Goal: Task Accomplishment & Management: Use online tool/utility

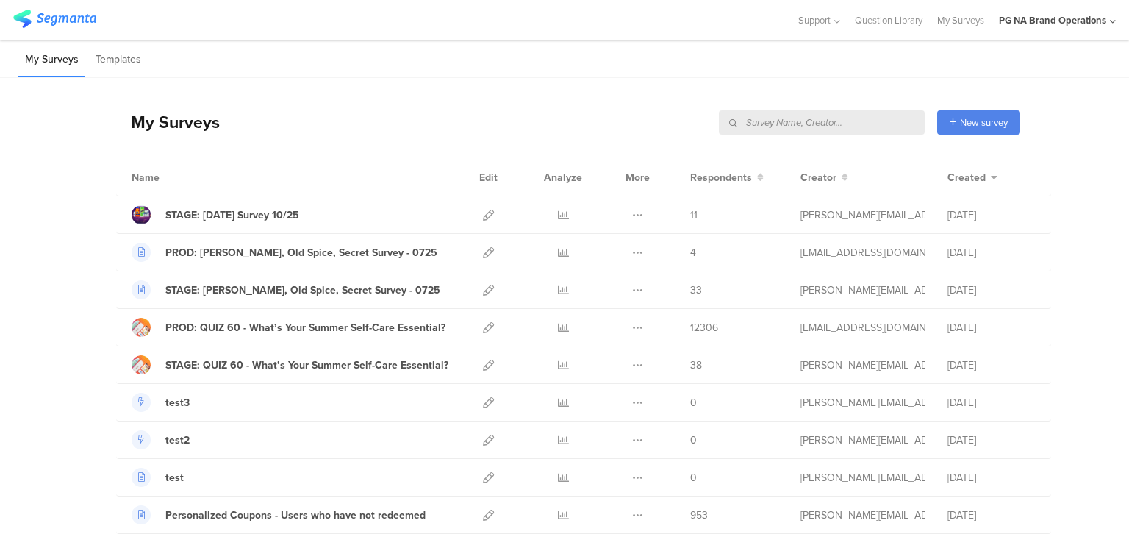
click at [847, 120] on input "text" at bounding box center [822, 122] width 206 height 24
type input "data"
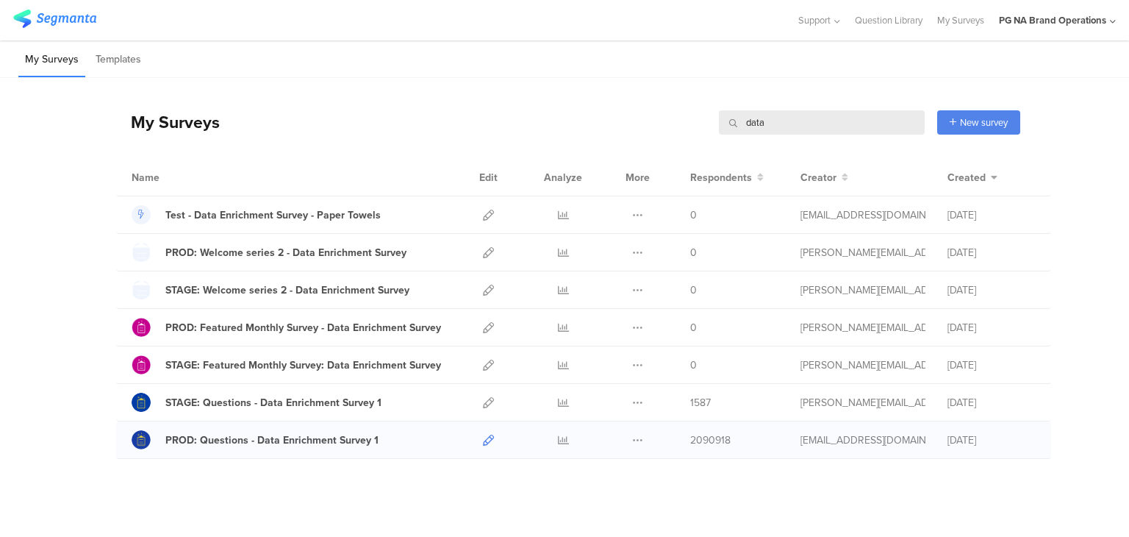
click at [483, 438] on icon at bounding box center [488, 439] width 11 height 11
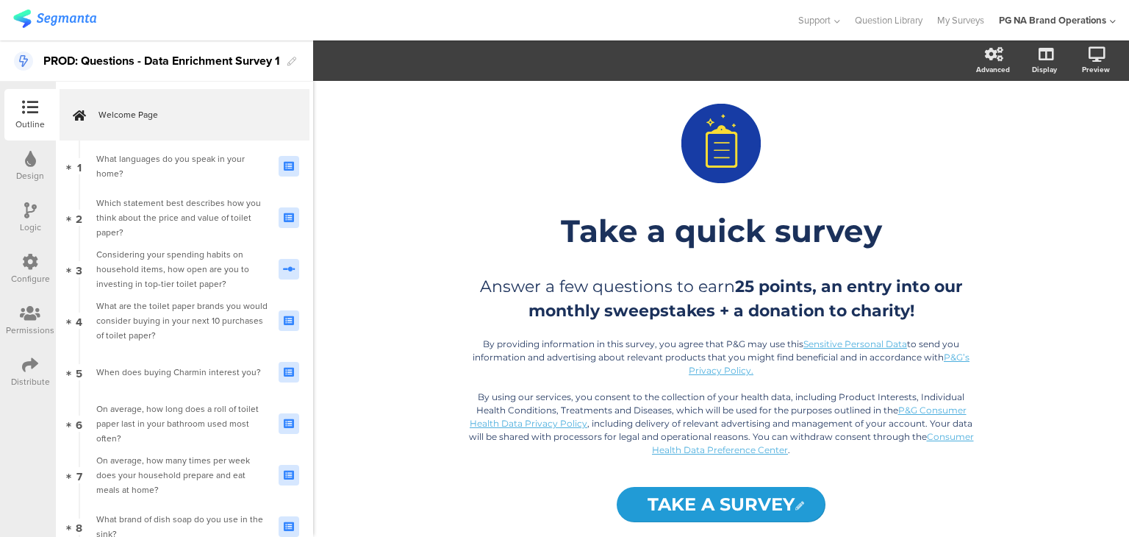
click at [32, 259] on icon at bounding box center [30, 262] width 16 height 16
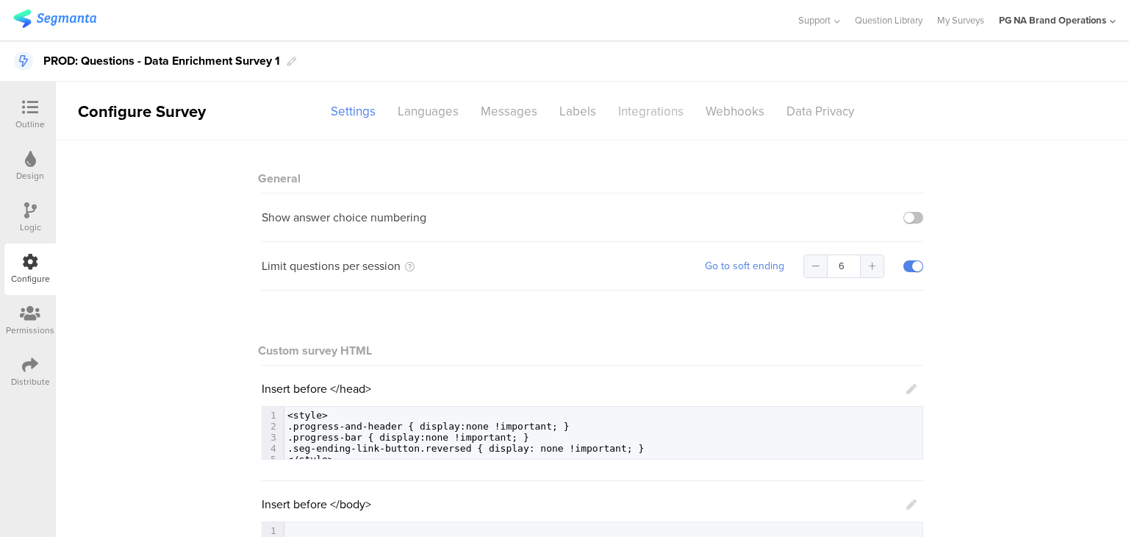
click at [624, 112] on div "Integrations" at bounding box center [650, 111] width 87 height 26
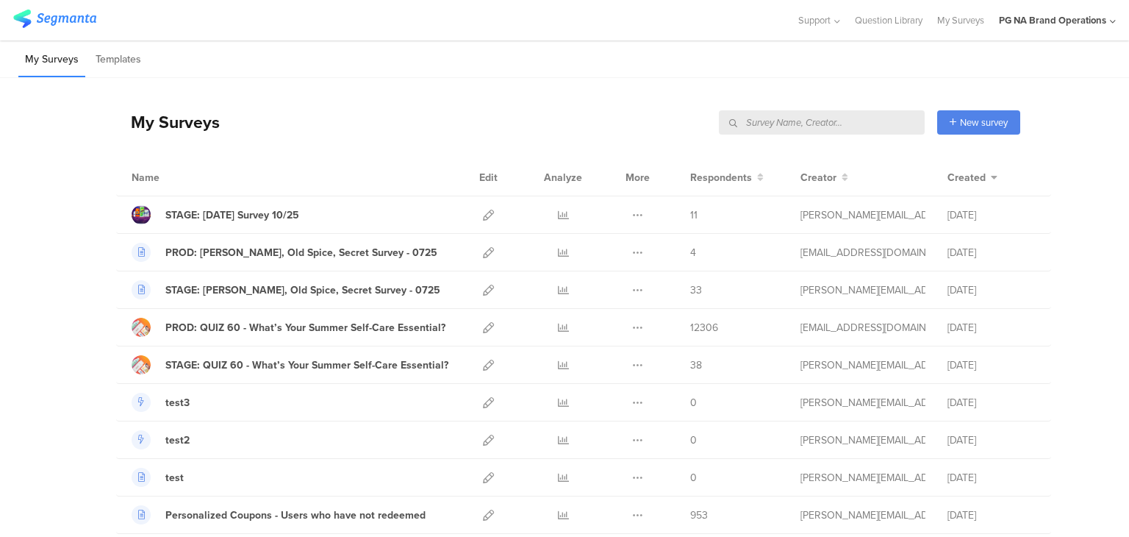
click at [850, 127] on input "text" at bounding box center [822, 122] width 206 height 24
type input "data"
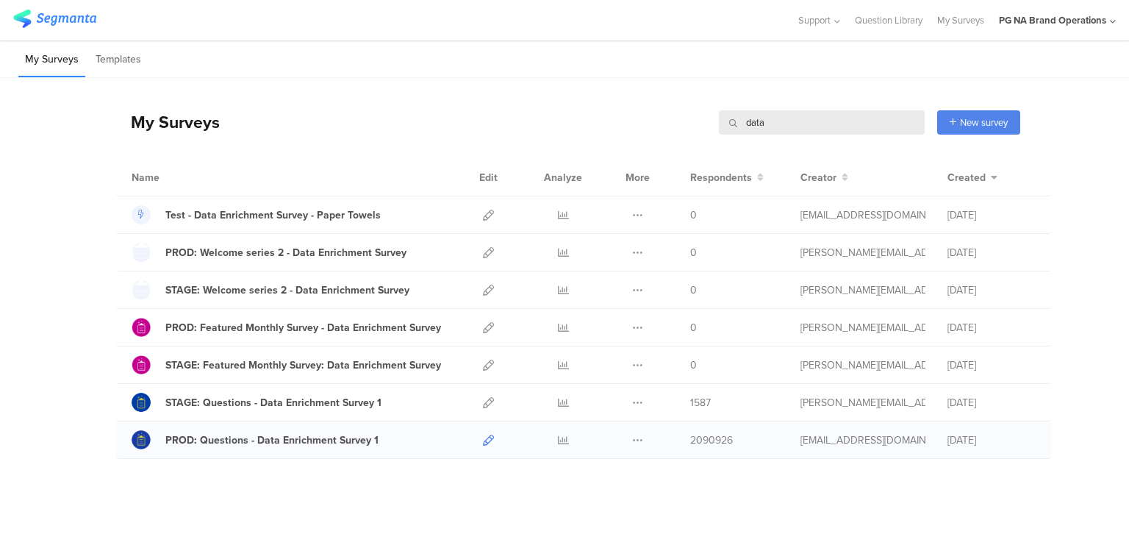
click at [483, 436] on icon at bounding box center [488, 439] width 11 height 11
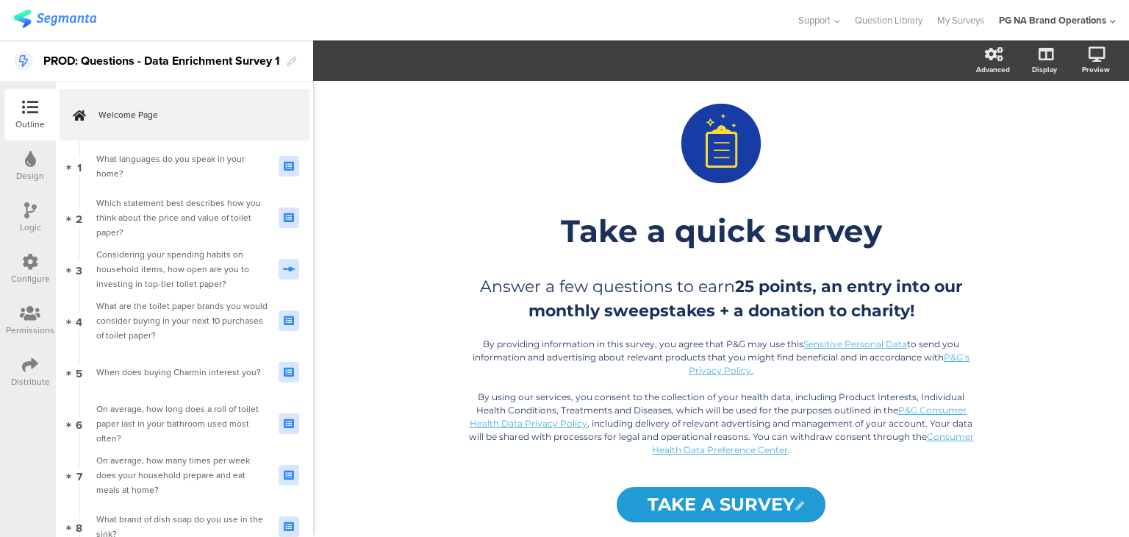
click at [22, 272] on div "Configure" at bounding box center [30, 278] width 39 height 13
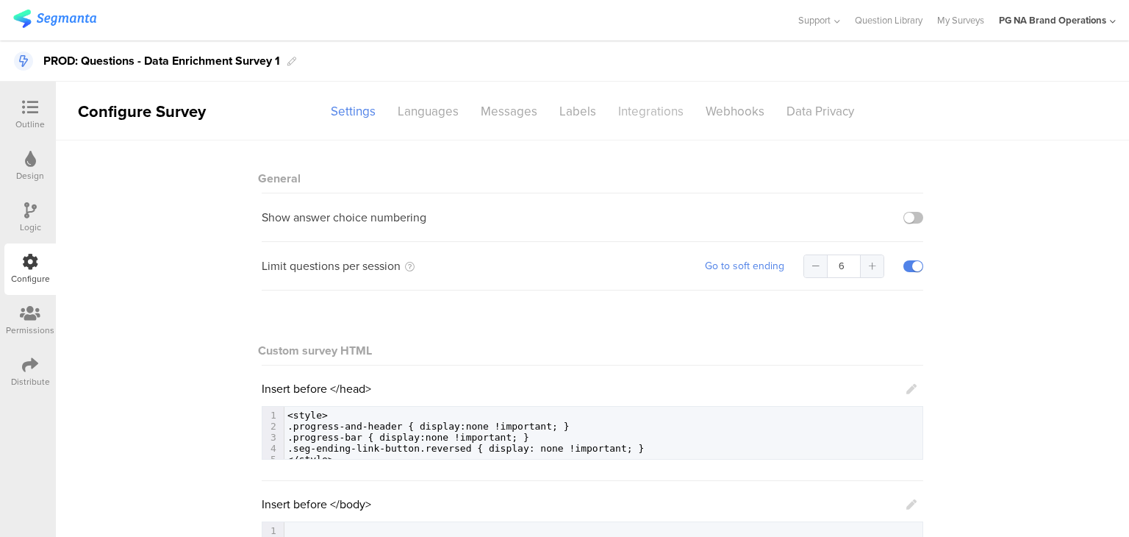
click at [630, 116] on div "Integrations" at bounding box center [650, 111] width 87 height 26
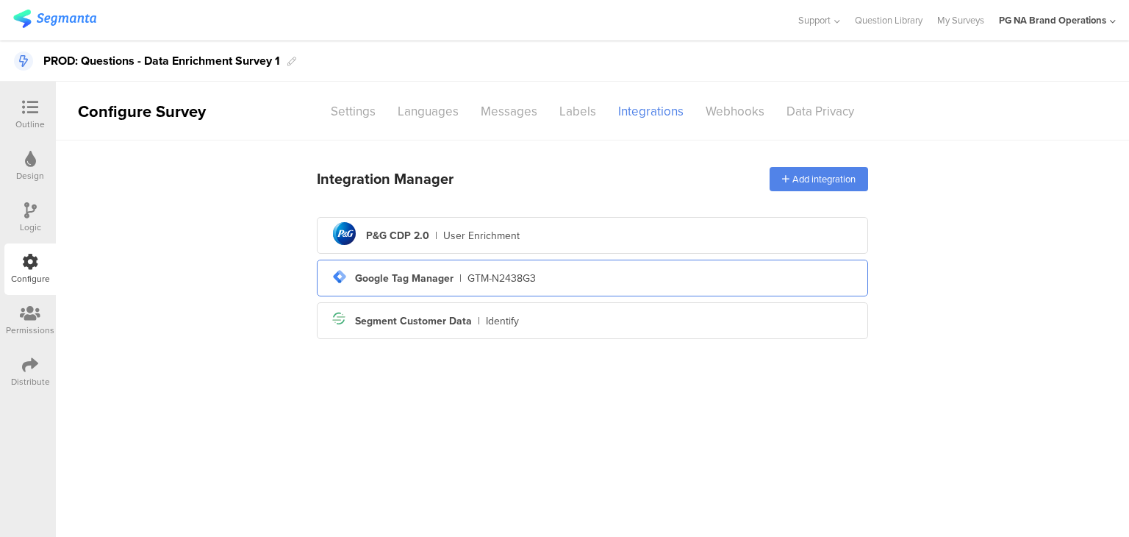
click at [398, 276] on div "Google Tag Manager" at bounding box center [404, 277] width 98 height 15
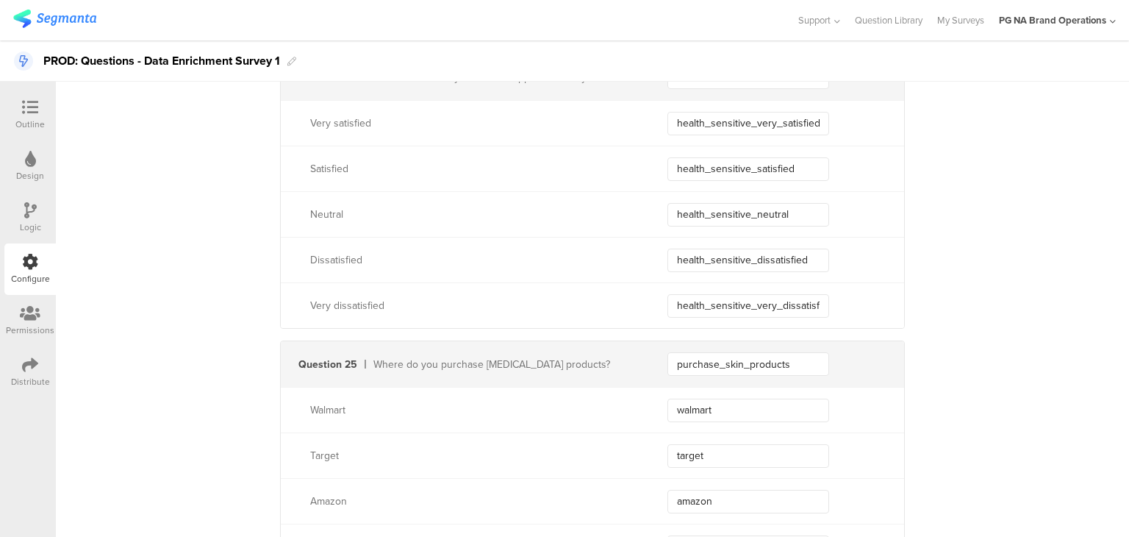
scroll to position [7802, 0]
